Goal: Find contact information: Find contact information

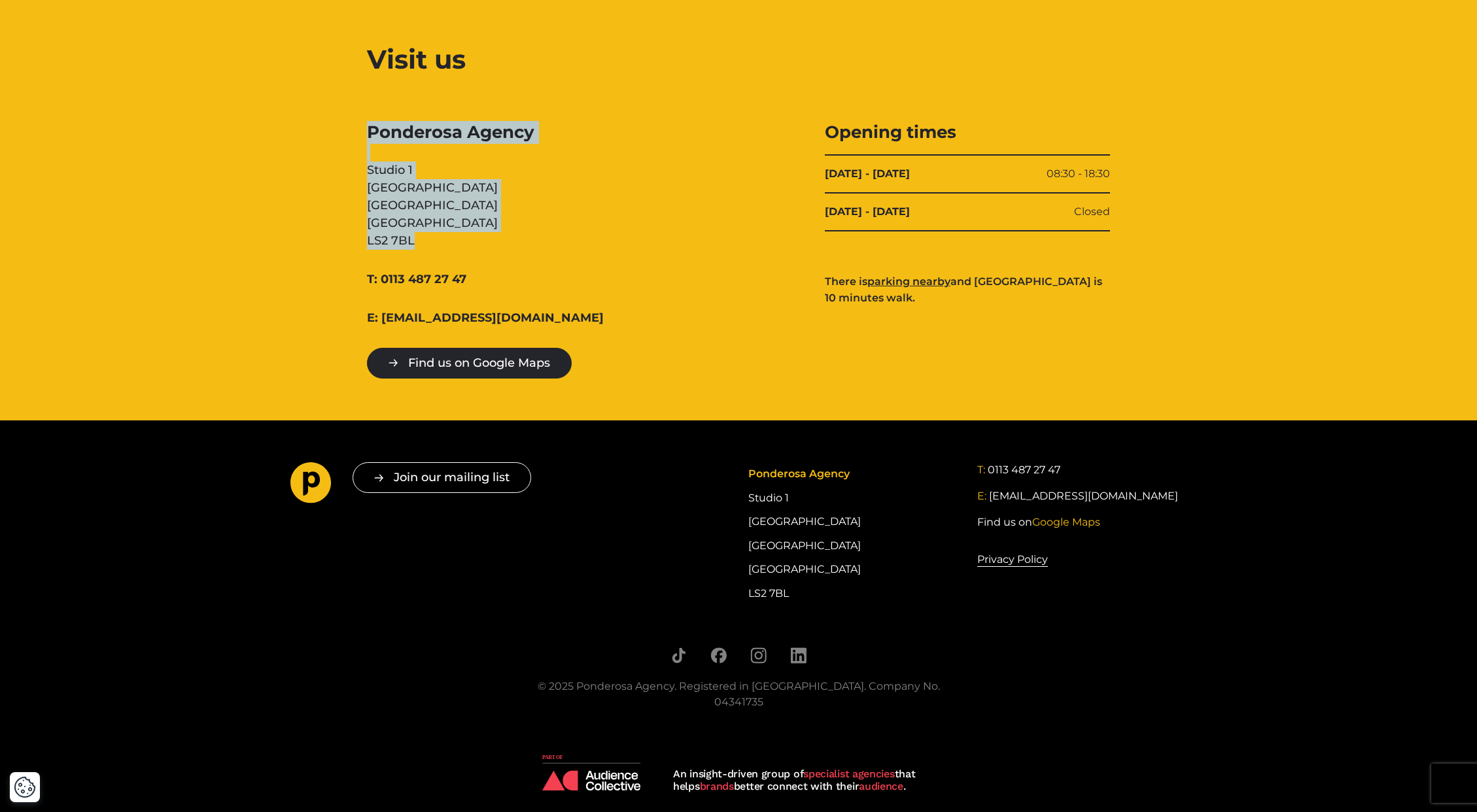
drag, startPoint x: 882, startPoint y: 687, endPoint x: 940, endPoint y: 687, distance: 58.0
click at [940, 687] on div "© 2025 Ponderosa Agency. Registered in [GEOGRAPHIC_DATA]. Company No. 04341735" at bounding box center [738, 695] width 439 height 32
copy div "04341735"
drag, startPoint x: 792, startPoint y: 590, endPoint x: 732, endPoint y: 590, distance: 60.0
click at [732, 590] on div "Join our mailing list " * " indicates required fields Email * Consent * I give …" at bounding box center [739, 533] width 916 height 143
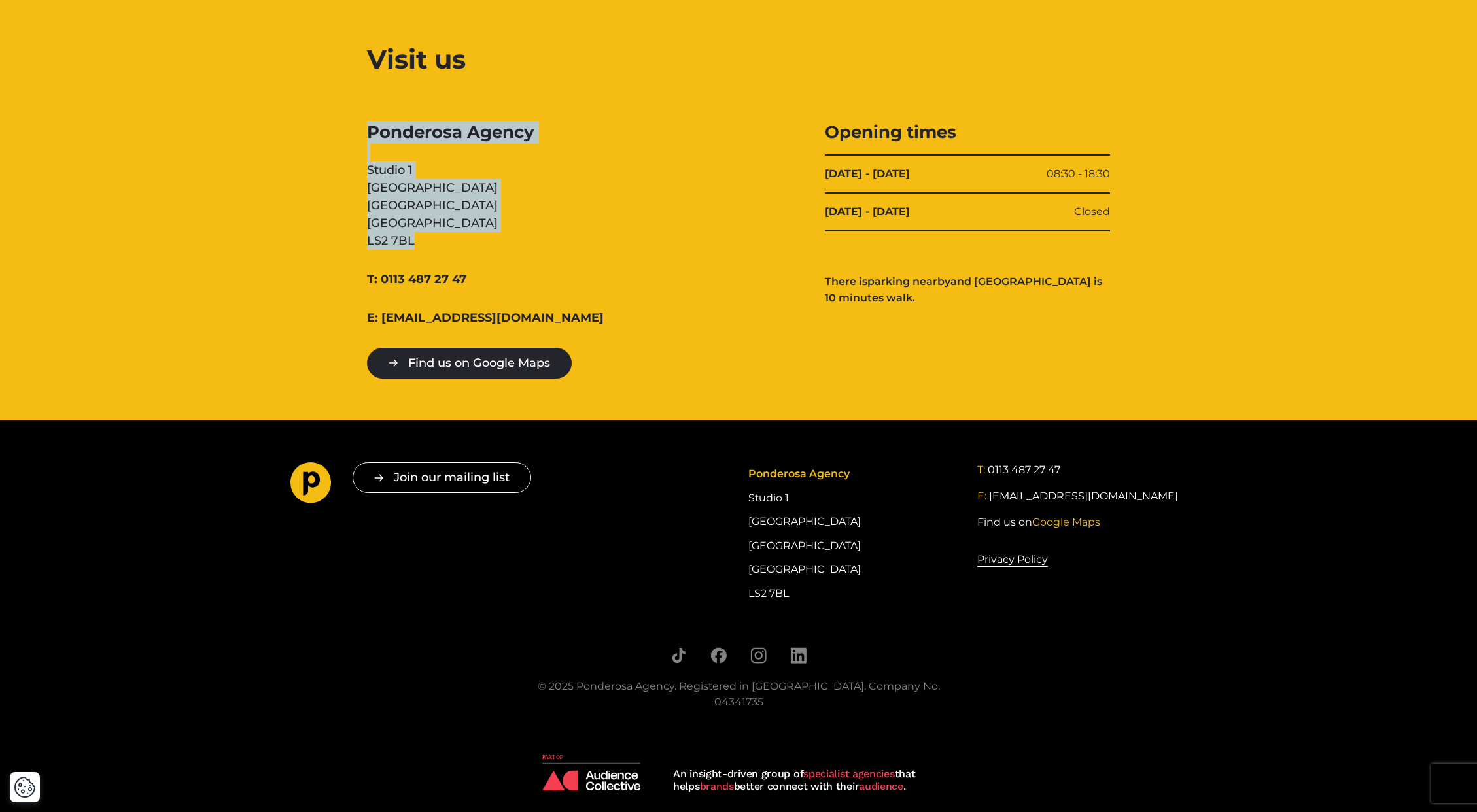
copy div "LS2 7BL"
drag, startPoint x: 1077, startPoint y: 466, endPoint x: 990, endPoint y: 472, distance: 87.2
click at [990, 472] on div "T: 0113 487 27 47" at bounding box center [1082, 470] width 210 height 16
copy link "0113 487 27 47"
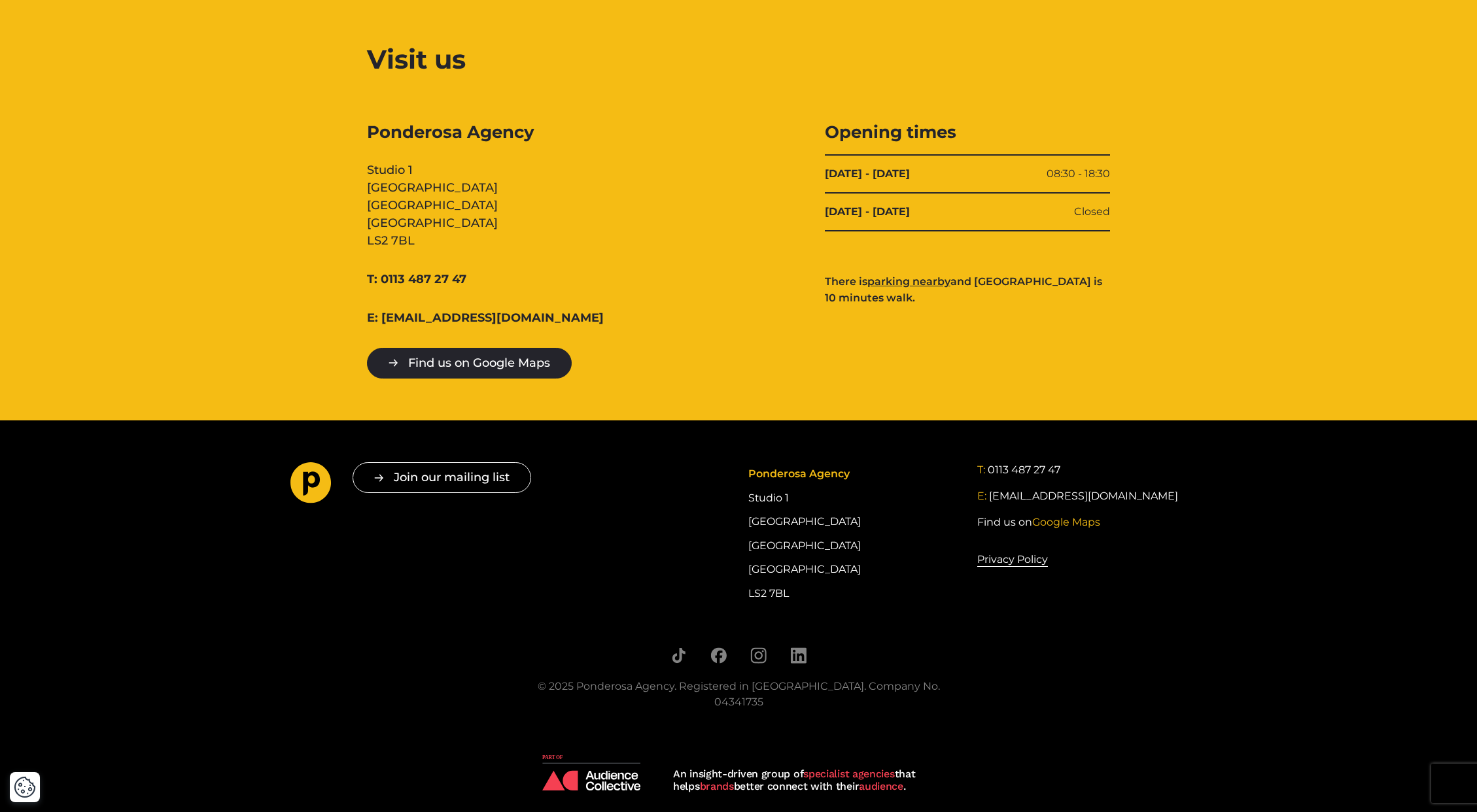
drag, startPoint x: 825, startPoint y: 589, endPoint x: 809, endPoint y: 596, distance: 17.5
click at [825, 589] on div "Ponderosa Agency Studio [STREET_ADDRESS]" at bounding box center [853, 533] width 210 height 143
drag, startPoint x: 793, startPoint y: 594, endPoint x: 748, endPoint y: 595, distance: 45.0
click at [748, 595] on div "Join our mailing list " * " indicates required fields Email * Consent * I give …" at bounding box center [739, 533] width 916 height 143
copy div "LS2 7BL"
